Goal: Check status

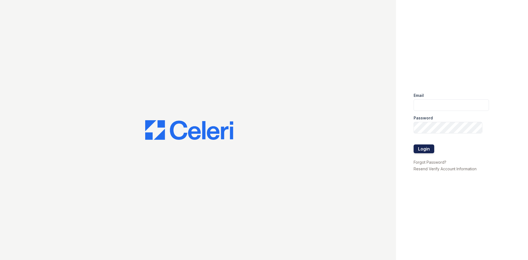
type input "[EMAIL_ADDRESS][DOMAIN_NAME]"
click at [433, 149] on button "Login" at bounding box center [424, 149] width 21 height 9
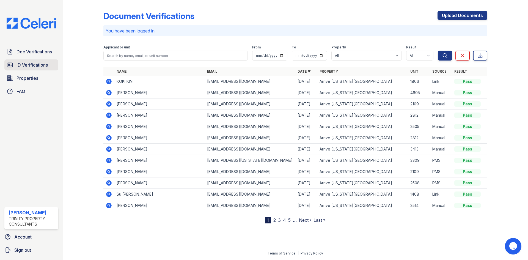
click at [45, 62] on span "ID Verifications" at bounding box center [32, 65] width 31 height 7
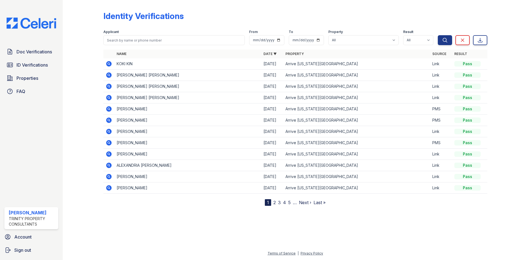
click at [107, 63] on icon at bounding box center [109, 64] width 6 height 6
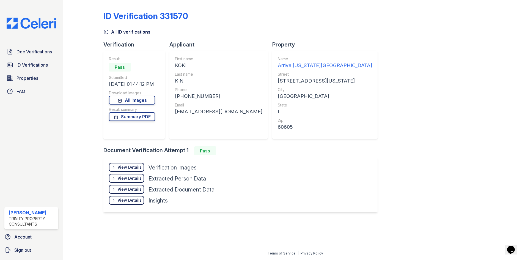
click at [134, 166] on div "View Details" at bounding box center [130, 168] width 24 height 6
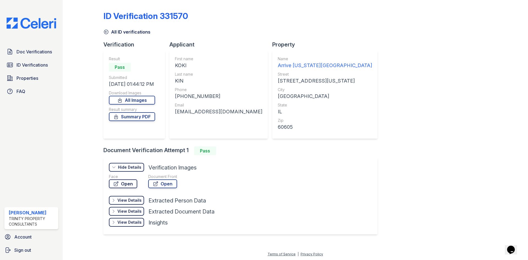
click at [124, 182] on link "Open" at bounding box center [123, 183] width 28 height 9
